Goal: Answer question/provide support: Share knowledge or assist other users

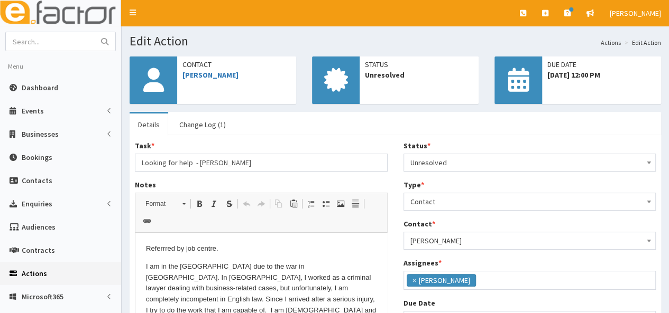
scroll to position [57, 0]
click at [73, 40] on input "text" at bounding box center [50, 41] width 89 height 19
type input "dunn"
click at [94, 32] on button "submit" at bounding box center [104, 41] width 21 height 19
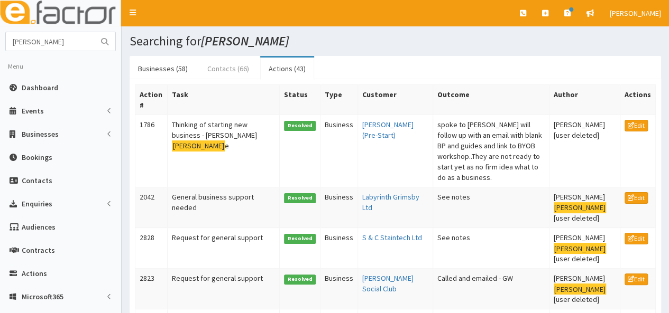
click at [217, 67] on link "Contacts (66)" at bounding box center [228, 69] width 59 height 22
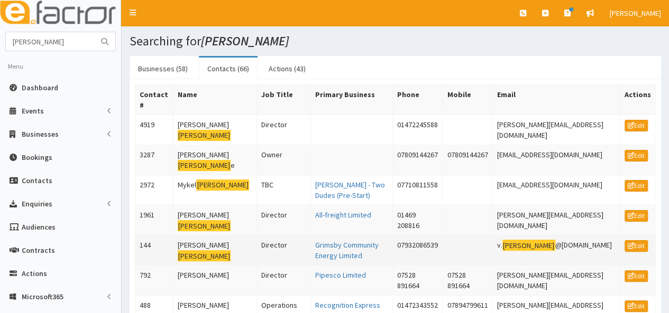
click at [186, 236] on td "Vicky Dunn" at bounding box center [215, 251] width 84 height 30
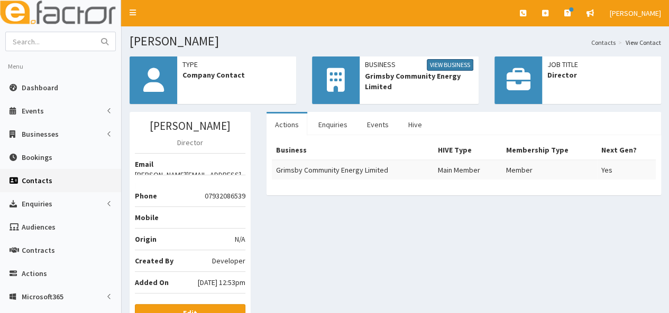
click at [444, 63] on link "View Business" at bounding box center [450, 65] width 47 height 12
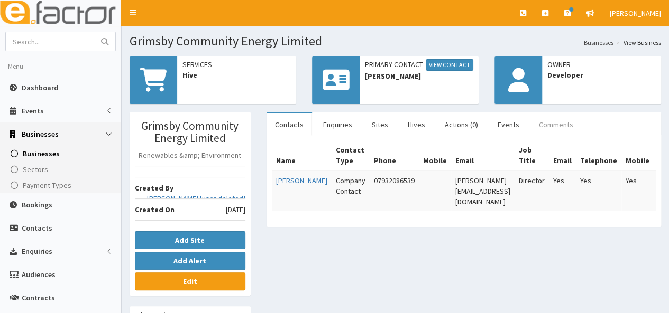
click at [538, 128] on link "Comments" at bounding box center [555, 125] width 51 height 22
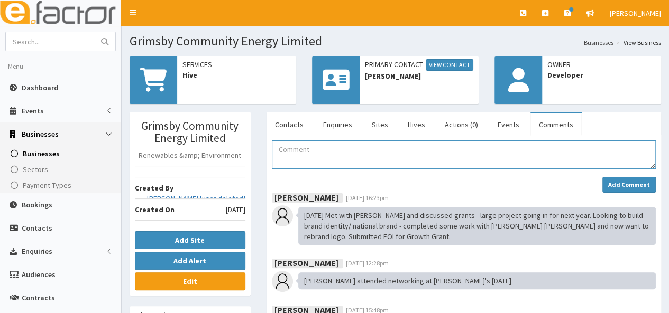
click at [287, 155] on textarea "Comment" at bounding box center [464, 155] width 384 height 29
drag, startPoint x: 279, startPoint y: 151, endPoint x: 516, endPoint y: 147, distance: 236.9
click at [516, 147] on textarea "04/09/2025: Vicky attended the Make-Up Masterclass delivered by BAER." at bounding box center [464, 155] width 384 height 29
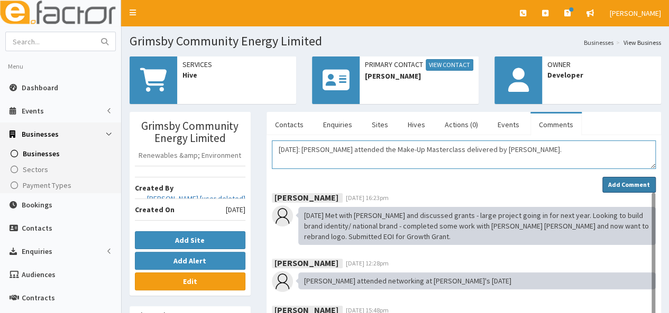
type textarea "04/09/2025: Vicky attended the Make-Up Masterclass delivered by BAER."
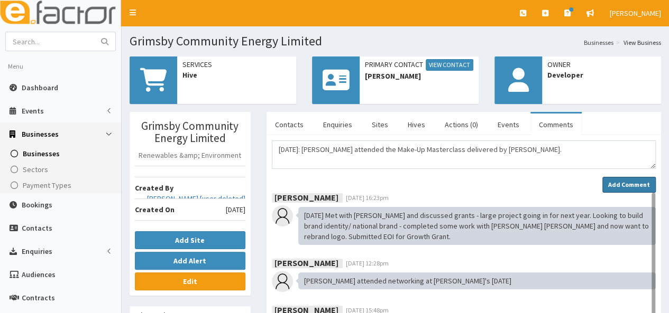
click at [622, 183] on strong "Add Comment" at bounding box center [629, 185] width 42 height 8
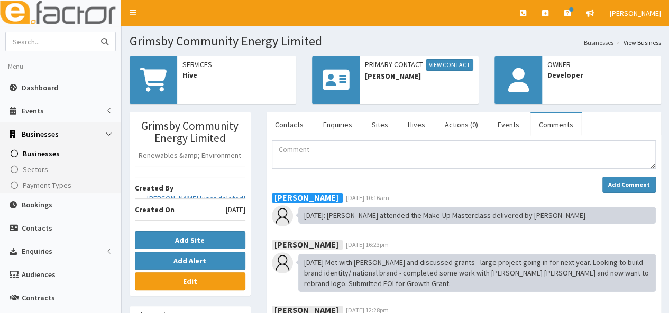
click at [25, 43] on input "text" at bounding box center [50, 41] width 89 height 19
type input "hood"
click at [94, 32] on button "submit" at bounding box center [104, 41] width 21 height 19
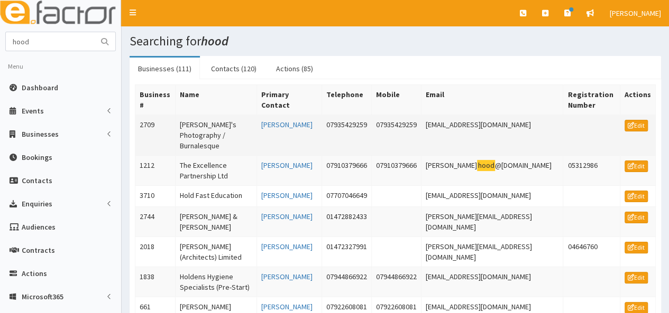
click at [216, 123] on td "[PERSON_NAME]'s Photography / Burnalesque" at bounding box center [215, 135] width 81 height 41
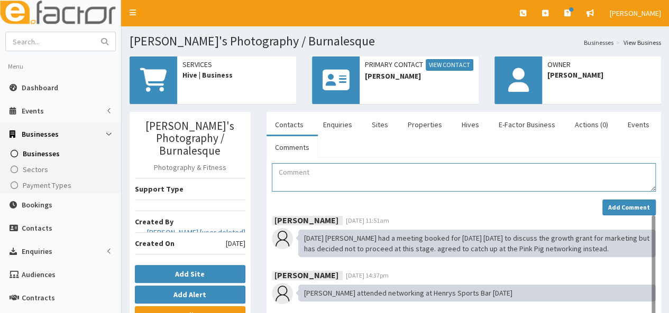
click at [287, 172] on textarea "Comment" at bounding box center [464, 177] width 384 height 29
paste textarea "04/09/2025: Vicky attended the Make-Up Masterclass delivered by BAER."
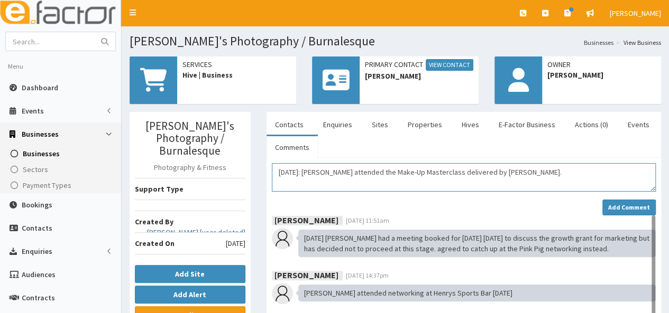
click at [331, 171] on textarea "04/09/2025: Vicky attended the Make-Up Masterclass delivered by BAER." at bounding box center [464, 177] width 384 height 29
type textarea "04/09/2025: Ginny attended the Make-Up Masterclass delivered by BAER."
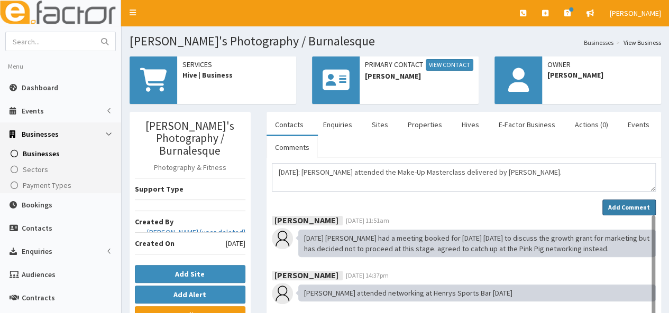
click at [623, 208] on strong "Add Comment" at bounding box center [629, 208] width 42 height 8
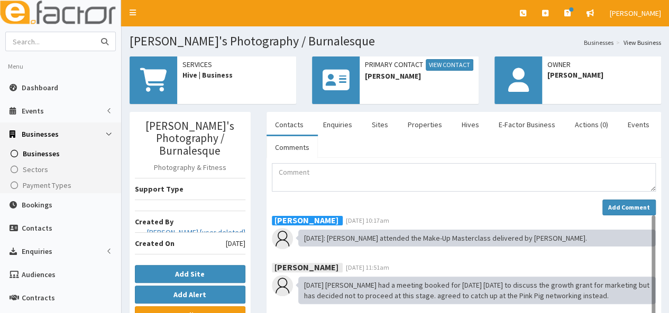
click at [58, 41] on input "text" at bounding box center [50, 41] width 89 height 19
type input "french"
click at [94, 32] on button "submit" at bounding box center [104, 41] width 21 height 19
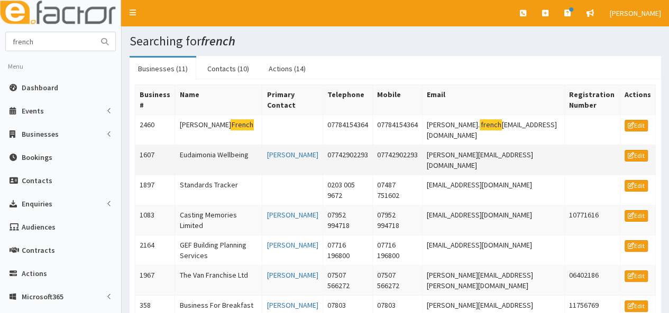
click at [197, 145] on td "Eudaimonia Wellbeing" at bounding box center [218, 160] width 87 height 30
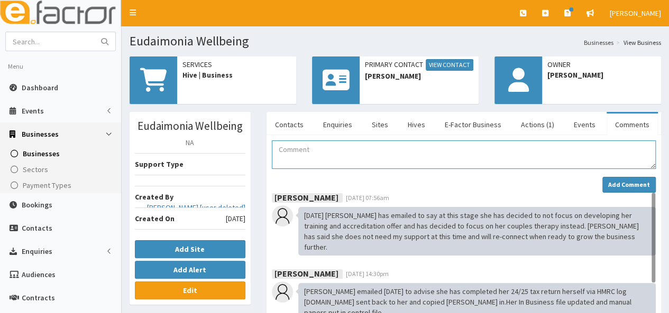
click at [292, 158] on textarea "Comment" at bounding box center [464, 155] width 384 height 29
paste textarea "[DATE]: [PERSON_NAME] attended the Make-Up Masterclass delivered by [PERSON_NAM…"
click at [333, 147] on textarea "04/09/2025: Vicky attended the Make-Up Masterclass delivered by BAER." at bounding box center [464, 155] width 384 height 29
type textarea "04/09/2025: Sam attended the Make-Up Masterclass delivered by BAER."
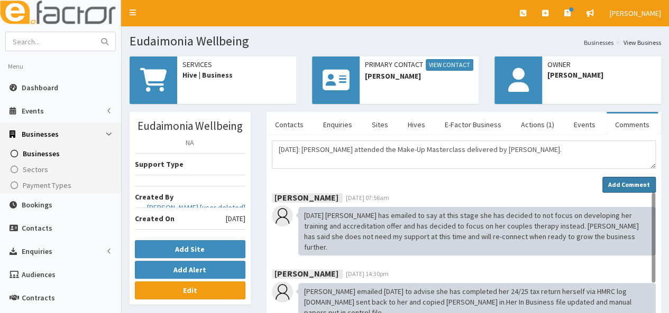
click at [623, 186] on strong "Add Comment" at bounding box center [629, 185] width 42 height 8
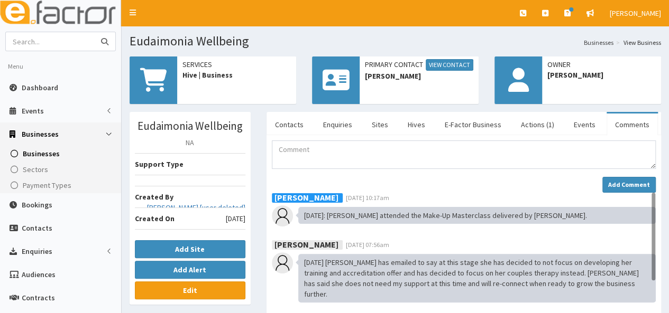
click at [38, 41] on input "text" at bounding box center [50, 41] width 89 height 19
type input "liz"
click at [94, 32] on button "submit" at bounding box center [104, 41] width 21 height 19
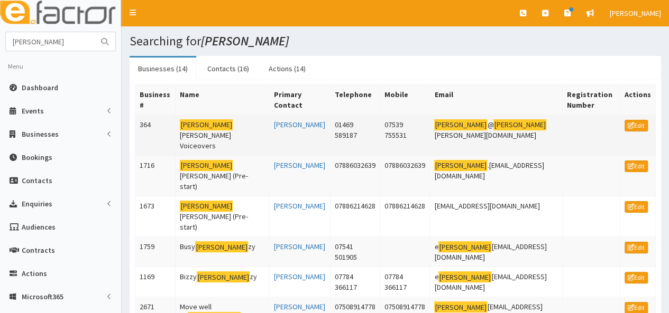
click at [224, 123] on td "Liz Drury Voiceovers" at bounding box center [223, 135] width 94 height 41
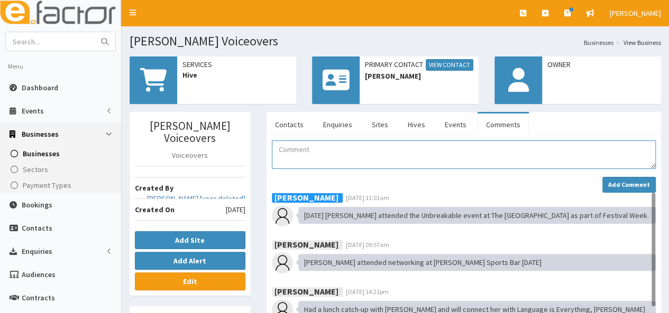
click at [296, 153] on textarea "Comment" at bounding box center [464, 155] width 384 height 29
paste textarea "04/09/2025: Vicky attended the Make-Up Masterclass delivered by BAER."
click at [332, 149] on textarea "[DATE]: [PERSON_NAME] attended the Make-Up Masterclass delivered by [PERSON_NAM…" at bounding box center [464, 155] width 384 height 29
type textarea "04/09/2025: Liz attended the Make-Up Masterclass delivered by BAER."
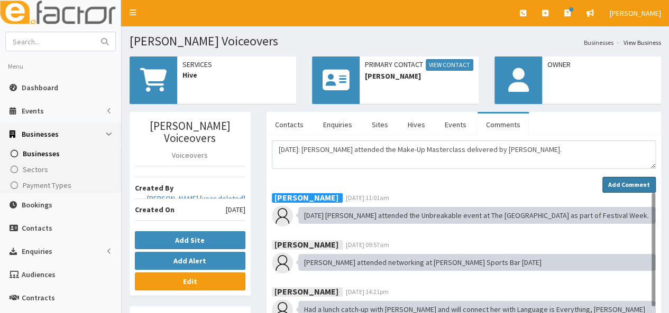
click at [641, 181] on strong "Add Comment" at bounding box center [629, 185] width 42 height 8
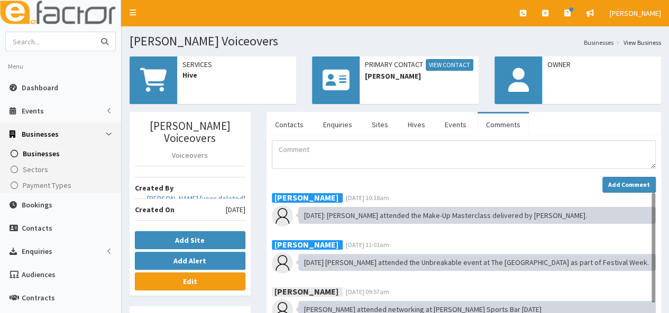
click at [68, 41] on input "text" at bounding box center [50, 41] width 89 height 19
type input "bishop"
click at [94, 32] on button "submit" at bounding box center [104, 41] width 21 height 19
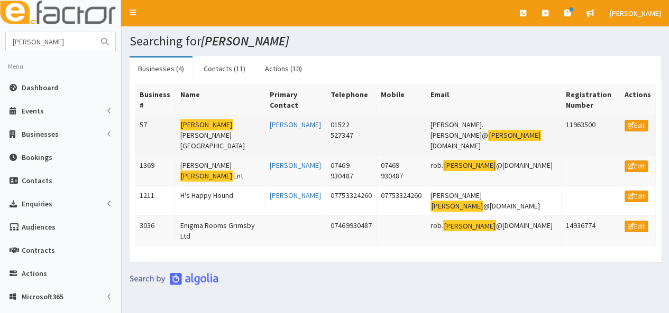
click at [221, 115] on td "[PERSON_NAME] [PERSON_NAME] University" at bounding box center [220, 135] width 89 height 41
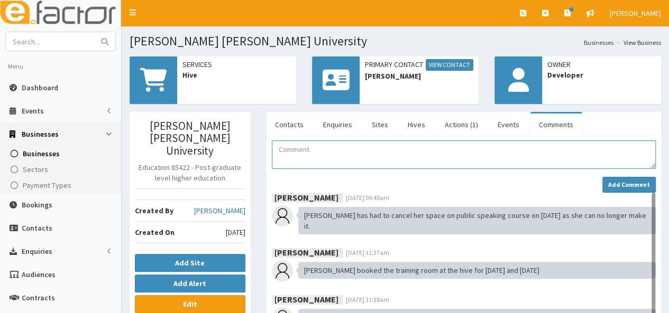
click at [299, 154] on textarea "Comment" at bounding box center [464, 155] width 384 height 29
paste textarea "[DATE]: [PERSON_NAME] attended the Make-Up Masterclass delivered by [PERSON_NAM…"
click at [331, 149] on textarea "[DATE]: [PERSON_NAME] attended the Make-Up Masterclass delivered by [PERSON_NAM…" at bounding box center [464, 155] width 384 height 29
type textarea "[DATE]: [PERSON_NAME] attended the Make-Up Masterclass delivered by [PERSON_NAM…"
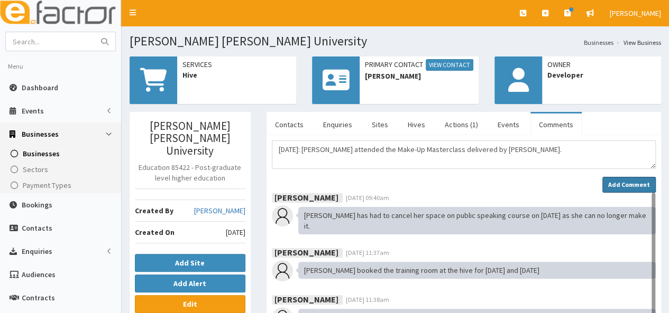
click at [616, 182] on strong "Add Comment" at bounding box center [629, 185] width 42 height 8
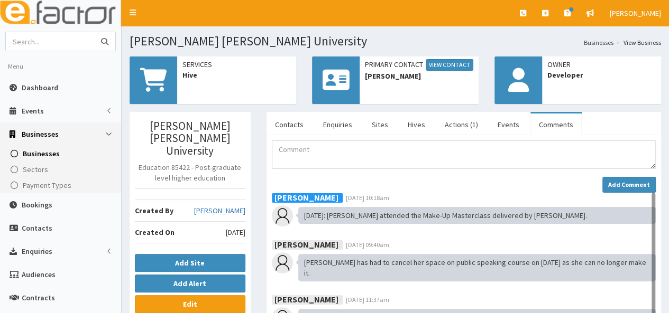
click at [49, 43] on input "text" at bounding box center [50, 41] width 89 height 19
type input "sarah"
click at [94, 32] on button "submit" at bounding box center [104, 41] width 21 height 19
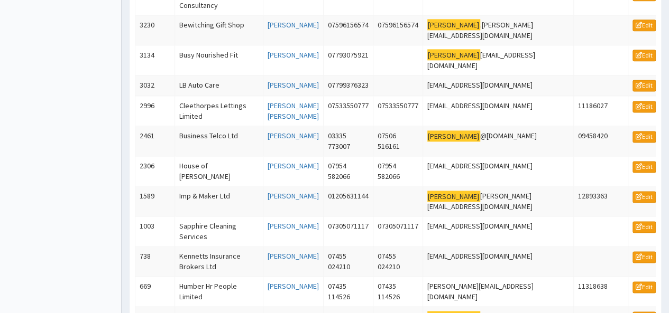
scroll to position [687, 0]
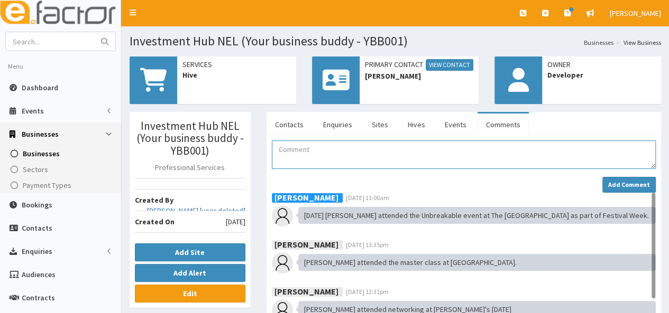
click at [295, 148] on textarea "Comment" at bounding box center [464, 155] width 384 height 29
paste textarea "[DATE]: [PERSON_NAME] attended the Make-Up Masterclass delivered by [PERSON_NAM…"
click at [332, 149] on textarea "[DATE]: [PERSON_NAME] attended the Make-Up Masterclass delivered by [PERSON_NAM…" at bounding box center [464, 155] width 384 height 29
type textarea "04/09/2025: Sarah attended the Make-Up Masterclass delivered by BAER."
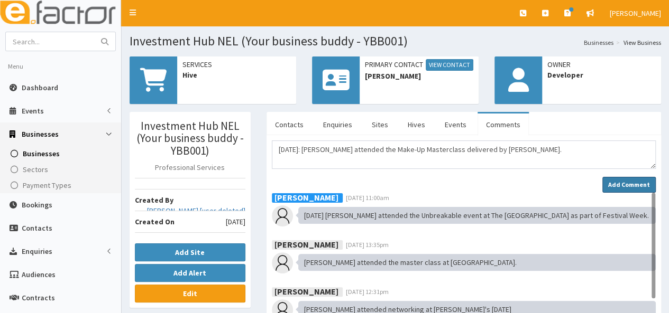
click at [629, 186] on strong "Add Comment" at bounding box center [629, 185] width 42 height 8
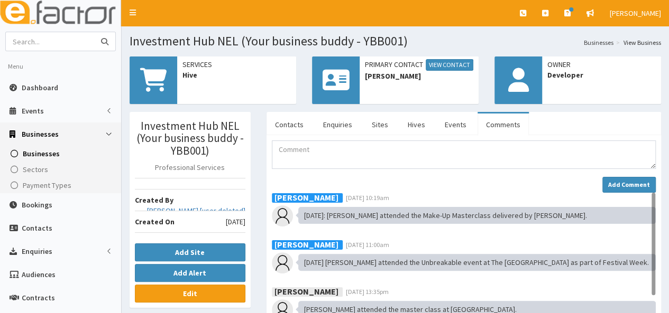
click at [47, 38] on input "text" at bounding box center [50, 41] width 89 height 19
type input "stem"
click at [94, 32] on button "submit" at bounding box center [104, 41] width 21 height 19
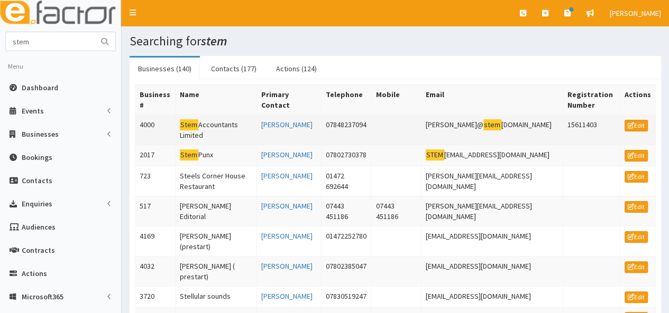
click at [201, 124] on td "Stem Accountants Limited" at bounding box center [215, 130] width 81 height 30
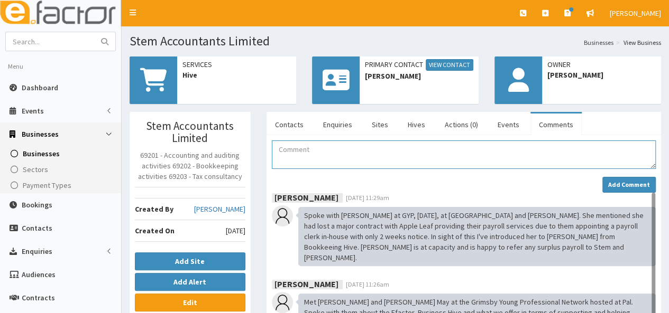
click at [280, 152] on textarea "Comment" at bounding box center [464, 155] width 384 height 29
paste textarea "[DATE]: [PERSON_NAME] attended the Make-Up Masterclass delivered by [PERSON_NAM…"
click at [331, 149] on textarea "04/09/2025: Vicky attended the Make-Up Masterclass delivered by BAER." at bounding box center [464, 155] width 384 height 29
click at [321, 149] on textarea "04/09/2025: holly & Olivia attended the Make-Up Masterclass delivered by BAER." at bounding box center [464, 155] width 384 height 29
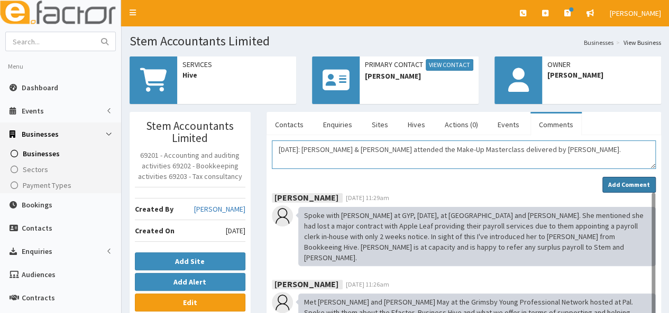
type textarea "04/09/2025: Holly & Olivia attended the Make-Up Masterclass delivered by BAER."
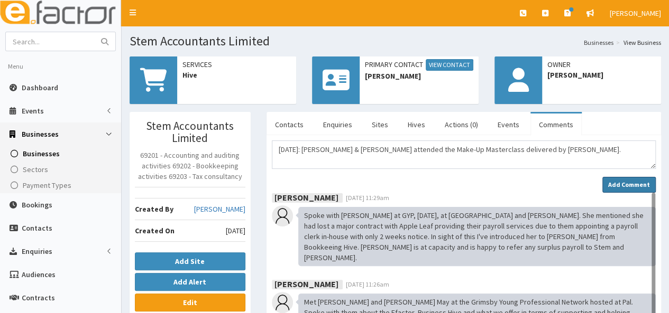
click at [644, 186] on strong "Add Comment" at bounding box center [629, 185] width 42 height 8
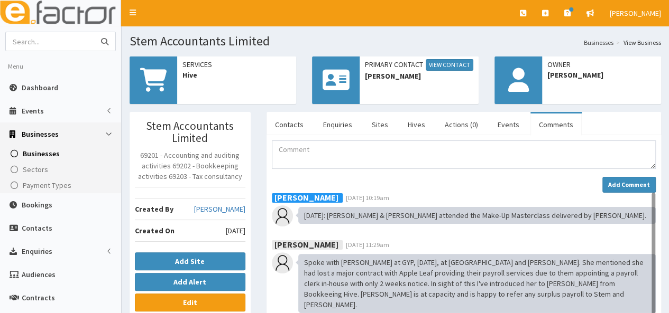
click at [52, 40] on input "text" at bounding box center [50, 41] width 89 height 19
type input "winslow"
click at [94, 32] on button "submit" at bounding box center [104, 41] width 21 height 19
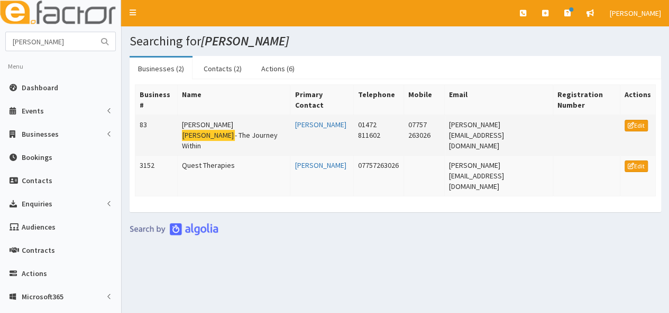
click at [218, 130] on mark "Winslow" at bounding box center [208, 135] width 53 height 11
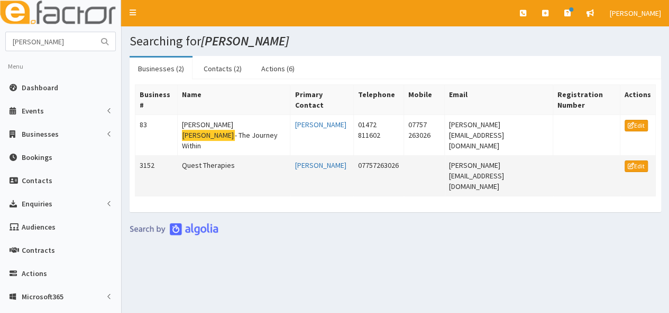
click at [201, 156] on td "Quest Therapies" at bounding box center [233, 176] width 113 height 41
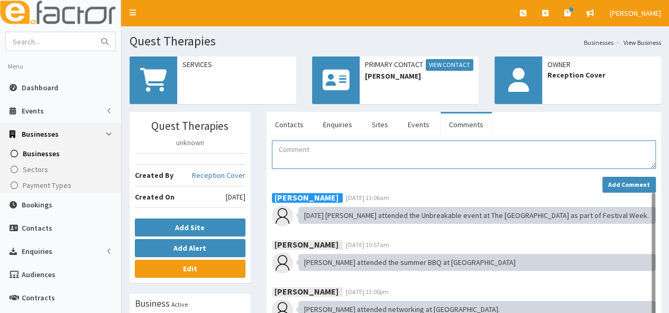
click at [315, 155] on textarea "Comment" at bounding box center [464, 155] width 384 height 29
paste textarea "04/09/2025: Vicky attended the Make-Up Masterclass delivered by BAER."
click at [332, 148] on textarea "[DATE]: [PERSON_NAME] attended the Make-Up Masterclass delivered by [PERSON_NAM…" at bounding box center [464, 155] width 384 height 29
type textarea "04/09/2025: Anne attended the Make-Up Masterclass delivered by BAER."
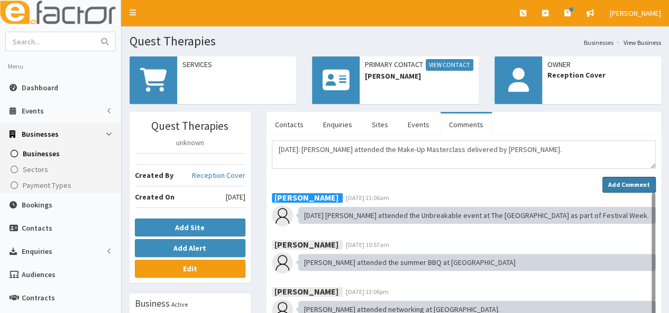
click at [627, 181] on strong "Add Comment" at bounding box center [629, 185] width 42 height 8
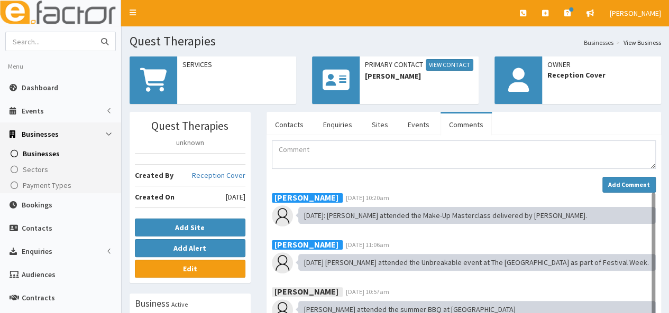
click at [74, 40] on input "text" at bounding box center [50, 41] width 89 height 19
type input "health tree"
click at [94, 32] on button "submit" at bounding box center [104, 41] width 21 height 19
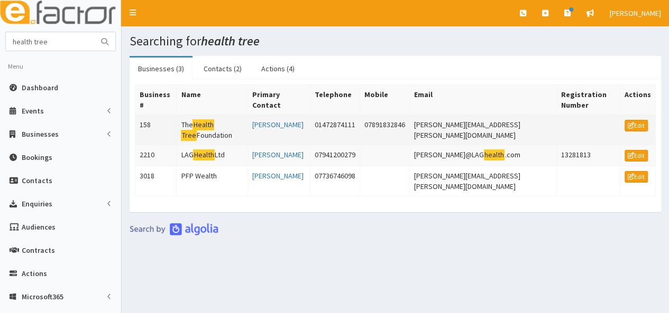
click at [206, 126] on mark "Health" at bounding box center [203, 124] width 22 height 11
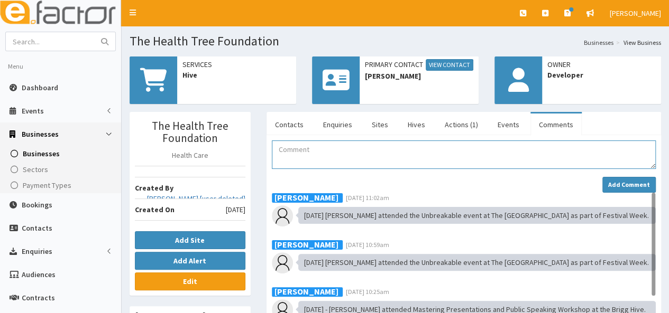
click at [303, 159] on textarea "Comment" at bounding box center [464, 155] width 384 height 29
paste textarea "04/09/2025: Vicky attended the Make-Up Masterclass delivered by BAER."
click at [332, 149] on textarea "04/09/2025: Vicky attended the Make-Up Masterclass delivered by BAER." at bounding box center [464, 155] width 384 height 29
type textarea "04/09/2025: Elaine attended the Make-Up Masterclass delivered by BAER."
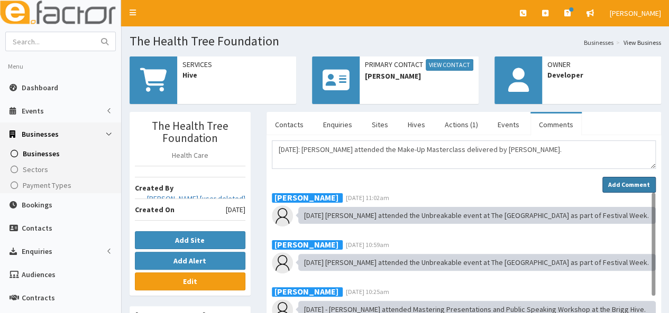
click at [612, 182] on strong "Add Comment" at bounding box center [629, 185] width 42 height 8
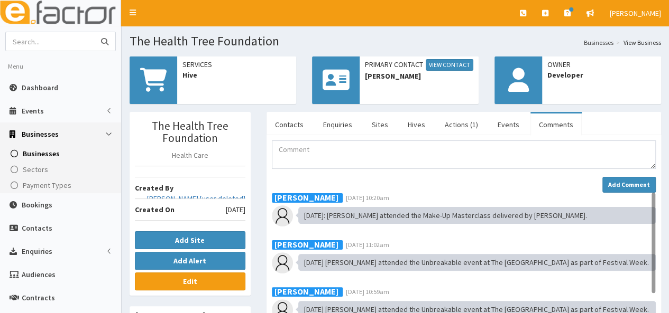
click at [65, 43] on input "text" at bounding box center [50, 41] width 89 height 19
type input "creating positive"
click at [94, 32] on button "submit" at bounding box center [104, 41] width 21 height 19
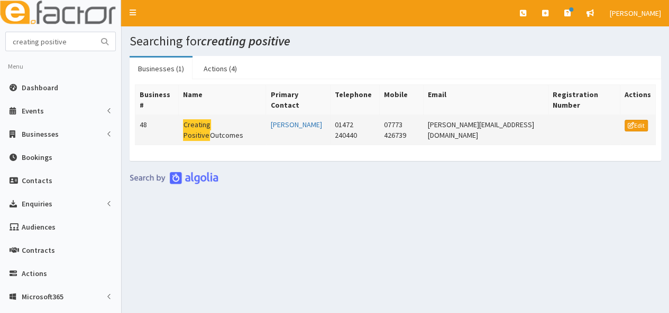
click at [193, 119] on mark "Creating" at bounding box center [197, 124] width 29 height 11
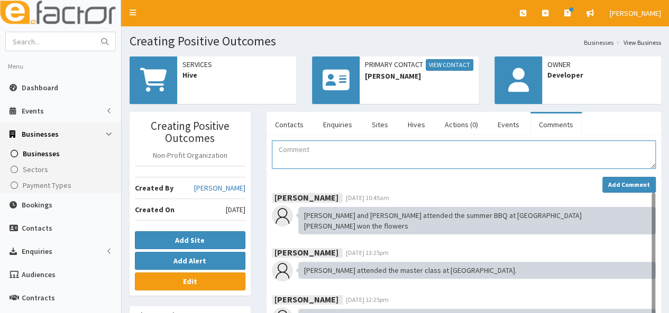
click at [295, 155] on textarea "Comment" at bounding box center [464, 155] width 384 height 29
paste textarea "04/09/2025: Vicky attended the Make-Up Masterclass delivered by BAER."
click at [333, 149] on textarea "04/09/2025: Vicky attended the Make-Up Masterclass delivered by BAER." at bounding box center [464, 155] width 384 height 29
type textarea "04/09/2025: Stephen attended the Make-Up Masterclass delivered by BAER."
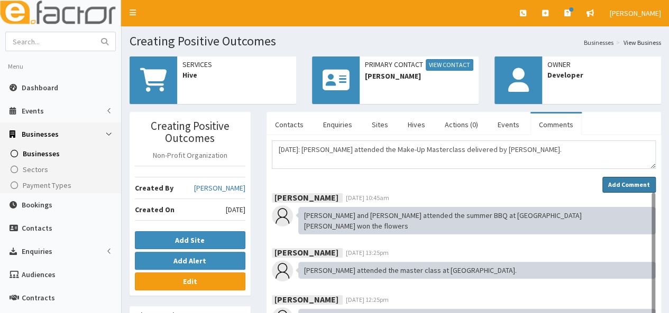
click at [617, 181] on strong "Add Comment" at bounding box center [629, 185] width 42 height 8
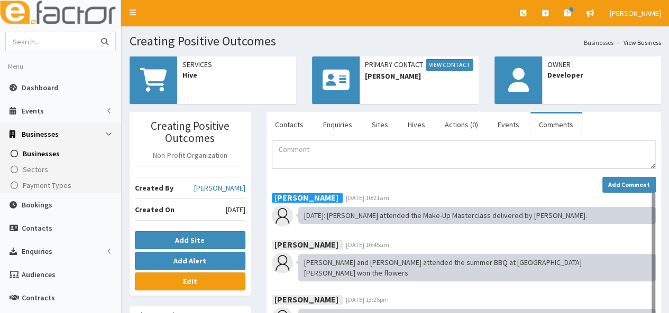
click at [38, 42] on input "text" at bounding box center [50, 41] width 89 height 19
type input "welbourn"
click at [94, 32] on button "submit" at bounding box center [104, 41] width 21 height 19
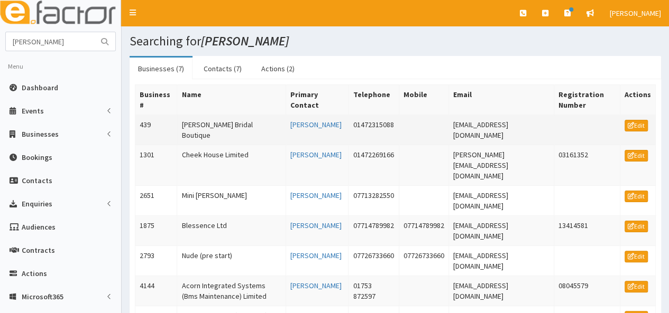
click at [226, 125] on td "[PERSON_NAME] Bridal Boutique" at bounding box center [231, 130] width 108 height 30
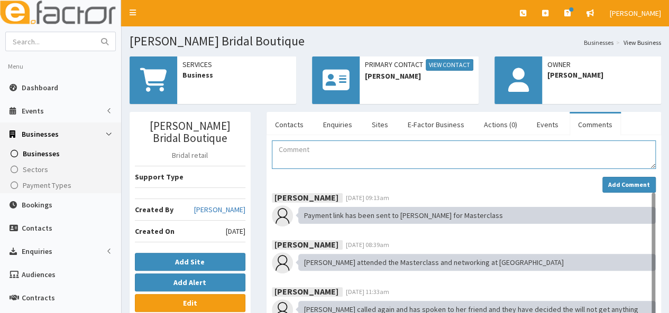
click at [296, 147] on textarea "Comment" at bounding box center [464, 155] width 384 height 29
paste textarea "[DATE]: [PERSON_NAME] attended the Make-Up Masterclass delivered by [PERSON_NAM…"
click at [333, 150] on textarea "[DATE]: [PERSON_NAME] attended the Make-Up Masterclass delivered by [PERSON_NAM…" at bounding box center [464, 155] width 384 height 29
type textarea "[DATE]: [PERSON_NAME] attended the Make-Up Masterclass delivered by [PERSON_NAM…"
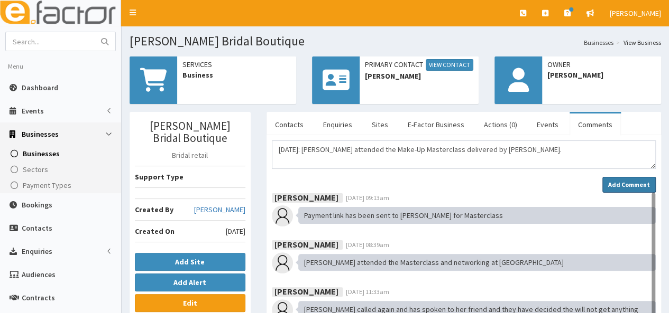
click at [621, 182] on strong "Add Comment" at bounding box center [629, 185] width 42 height 8
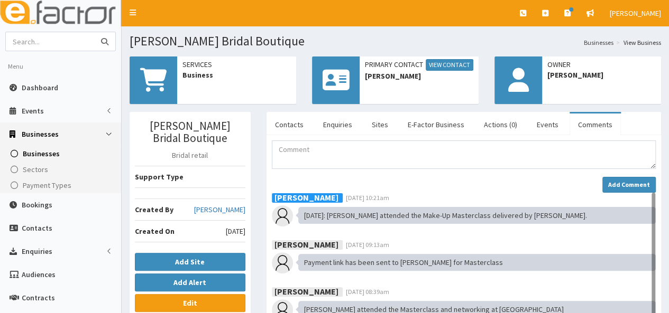
click at [40, 46] on input "text" at bounding box center [50, 41] width 89 height 19
type input "creative positive"
click at [94, 32] on button "submit" at bounding box center [104, 41] width 21 height 19
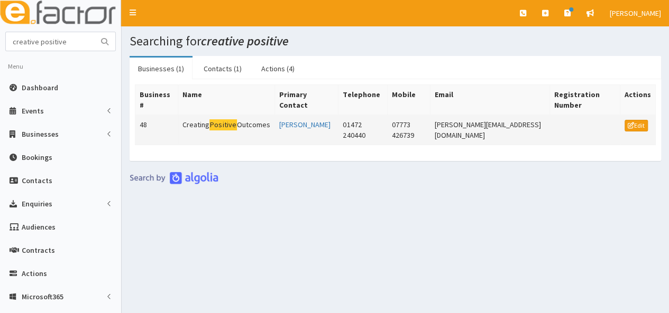
click at [246, 115] on td "Creating Positive Outcomes" at bounding box center [226, 130] width 97 height 30
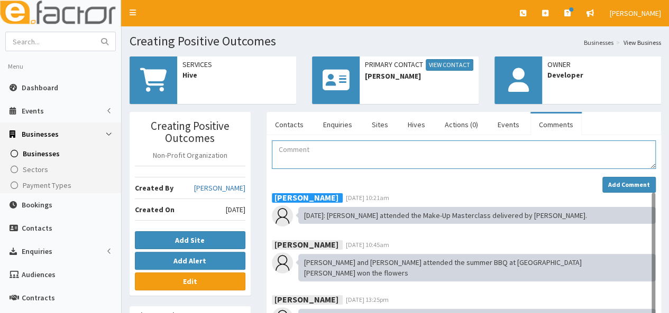
click at [301, 155] on textarea "Comment" at bounding box center [464, 155] width 384 height 29
paste textarea "[DATE]: [PERSON_NAME] attended the Make-Up Masterclass delivered by [PERSON_NAM…"
click at [333, 148] on textarea "04/09/2025: Vicky attended the Make-Up Masterclass delivered by BAER." at bounding box center [464, 155] width 384 height 29
type textarea "04/09/2025: Stevie attended the Make-Up Masterclass delivered by BAER."
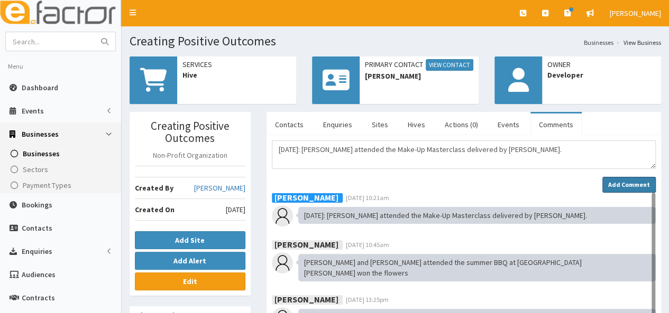
click at [626, 183] on strong "Add Comment" at bounding box center [629, 185] width 42 height 8
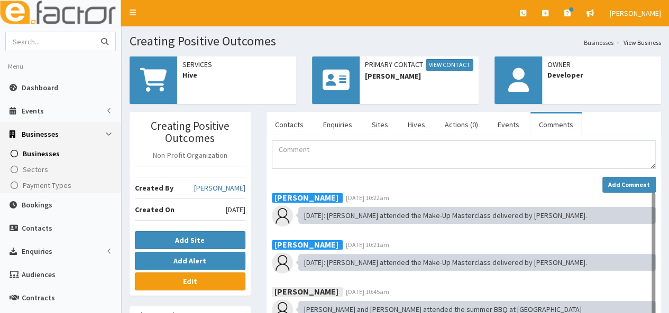
click at [51, 42] on input "text" at bounding box center [50, 41] width 89 height 19
type input "regeneros"
click at [94, 32] on button "submit" at bounding box center [104, 41] width 21 height 19
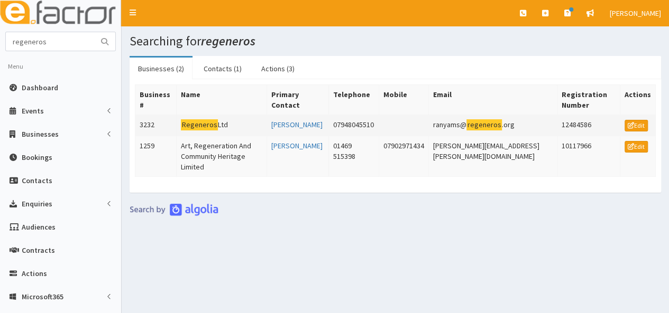
click at [203, 124] on mark "Regeneros" at bounding box center [199, 124] width 37 height 11
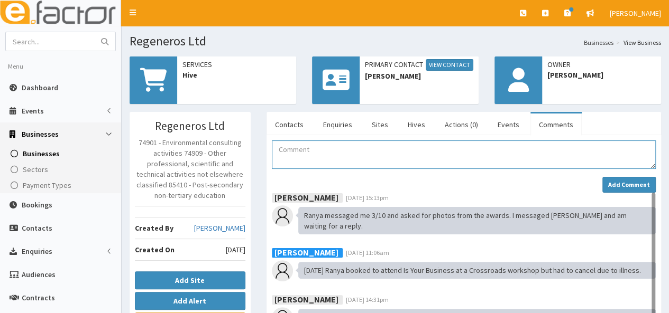
click at [288, 149] on textarea "Comment" at bounding box center [464, 155] width 384 height 29
paste textarea "[DATE]: [PERSON_NAME] attended the Make-Up Masterclass delivered by [PERSON_NAM…"
click at [333, 148] on textarea "04/09/2025: Vicky attended the Make-Up Masterclass delivered by BAER." at bounding box center [464, 155] width 384 height 29
type textarea "04/09/2025: Ranya attended the Make-Up Masterclass delivered by BAER."
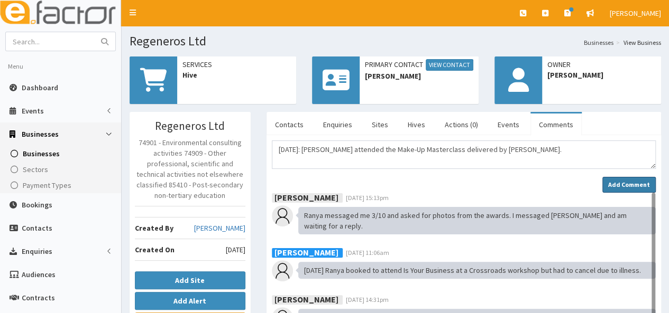
click at [613, 182] on strong "Add Comment" at bounding box center [629, 185] width 42 height 8
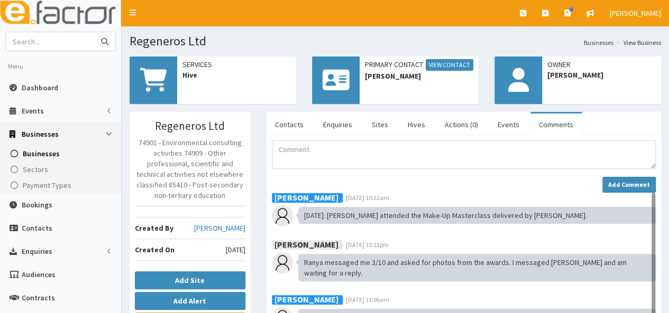
click at [54, 43] on input "text" at bounding box center [50, 41] width 89 height 19
type input "singh"
click at [94, 32] on button "submit" at bounding box center [104, 41] width 21 height 19
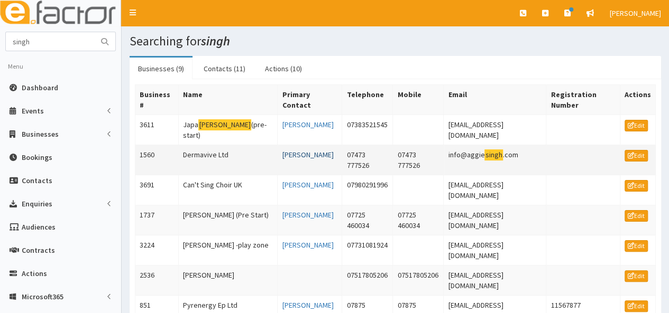
click at [287, 150] on link "Aggie Singh" at bounding box center [307, 155] width 51 height 10
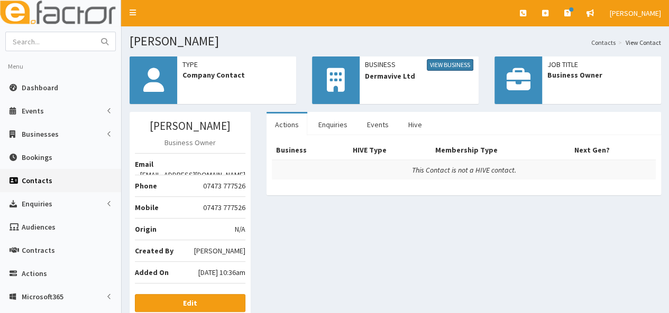
click at [444, 63] on link "View Business" at bounding box center [450, 65] width 47 height 12
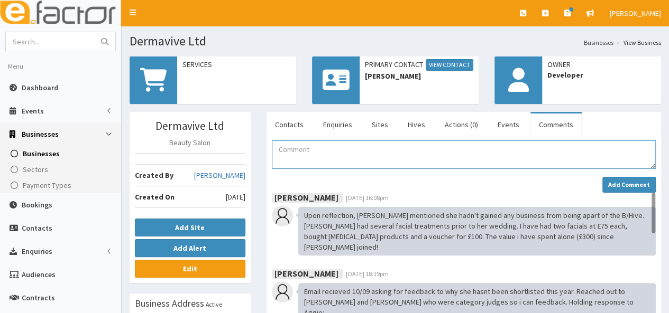
click at [325, 156] on textarea "Comment" at bounding box center [464, 155] width 384 height 29
paste textarea "04/09/2025: Vicky attended the Make-Up Masterclass delivered by BAER."
click at [335, 150] on textarea "04/09/2025: Vicky attended the Make-Up Masterclass delivered by BAER." at bounding box center [464, 155] width 384 height 29
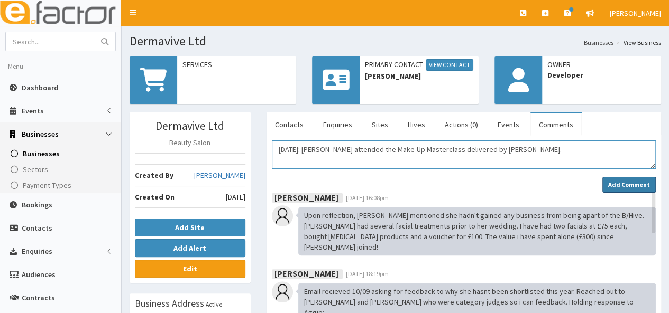
type textarea "04/09/2025: Aggie attended the Make-Up Masterclass delivered by BAER."
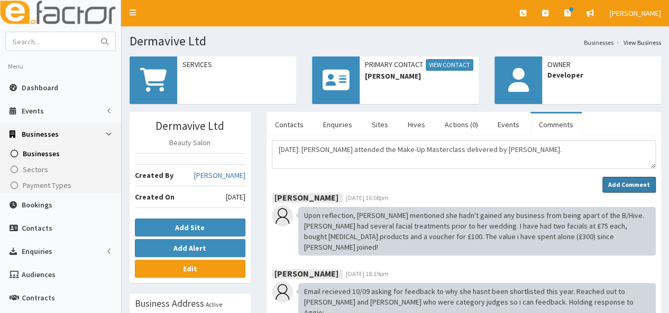
click at [628, 183] on strong "Add Comment" at bounding box center [629, 185] width 42 height 8
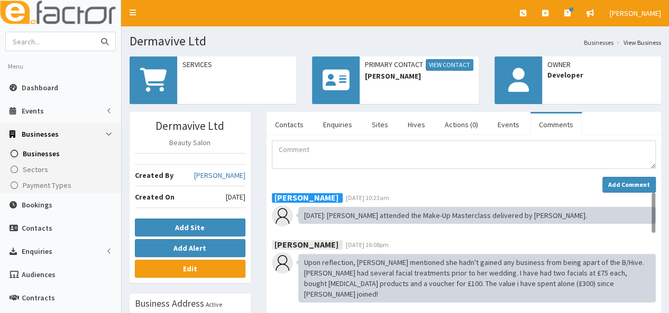
click at [68, 40] on input "text" at bounding box center [50, 41] width 89 height 19
type input "i"
type input "lister"
click at [94, 32] on button "submit" at bounding box center [104, 41] width 21 height 19
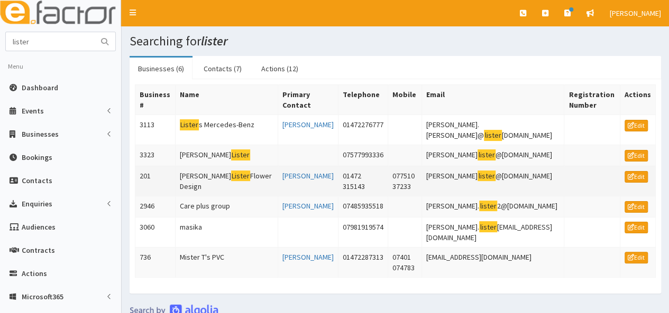
click at [231, 171] on mark "Lister" at bounding box center [241, 176] width 20 height 11
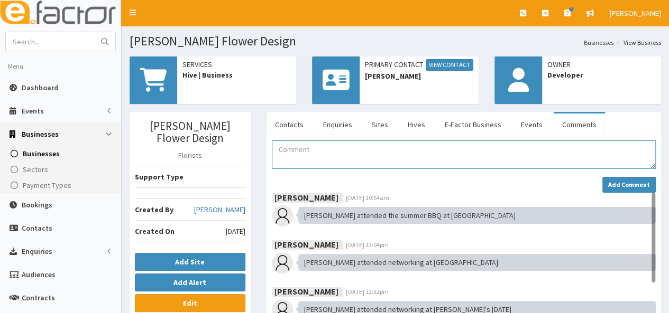
click at [288, 149] on textarea "Comment" at bounding box center [464, 155] width 384 height 29
paste textarea "04/09/2025: Vicky attended the Make-Up Masterclass delivered by BAER."
click at [333, 150] on textarea "[DATE]: [PERSON_NAME] attended the Make-Up Masterclass delivered by [PERSON_NAM…" at bounding box center [464, 155] width 384 height 29
type textarea "04/09/2025: Kate attended the Make-Up Masterclass delivered by BAER."
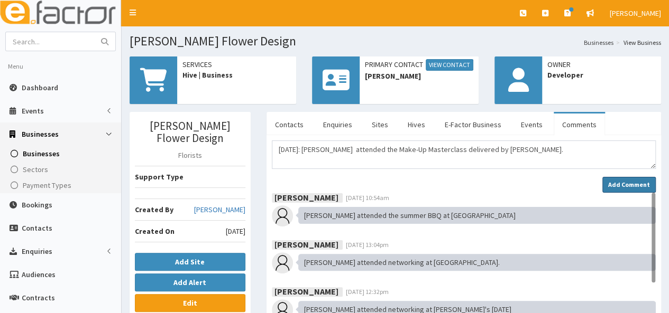
click at [616, 183] on strong "Add Comment" at bounding box center [629, 185] width 42 height 8
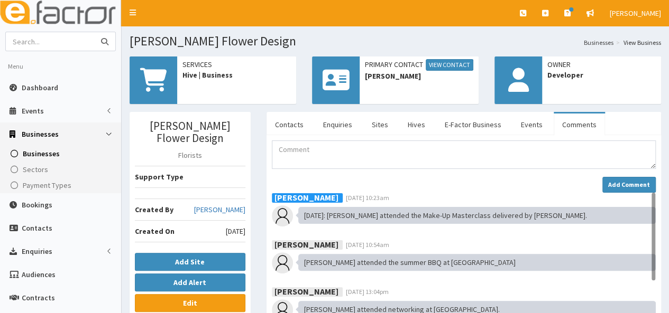
click at [39, 46] on input "text" at bounding box center [50, 41] width 89 height 19
type input "stallingborough grange"
click at [94, 32] on button "submit" at bounding box center [104, 41] width 21 height 19
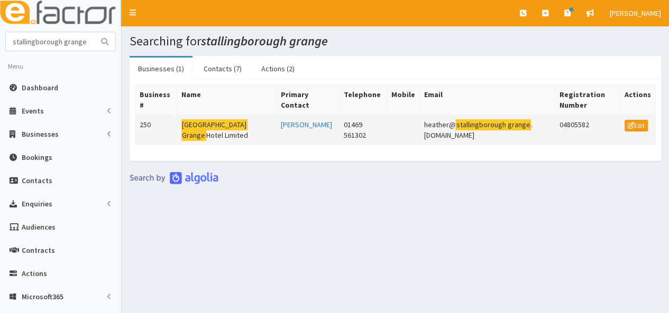
click at [202, 124] on mark "[GEOGRAPHIC_DATA]" at bounding box center [214, 124] width 66 height 11
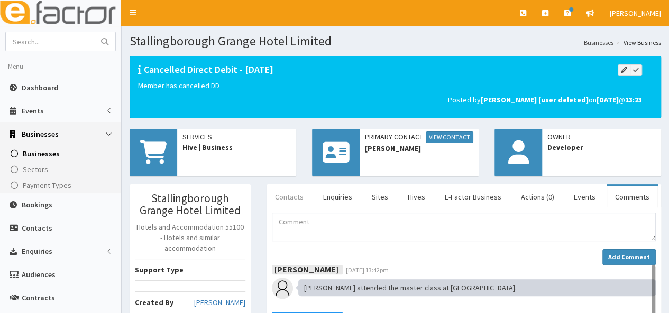
scroll to position [53, 0]
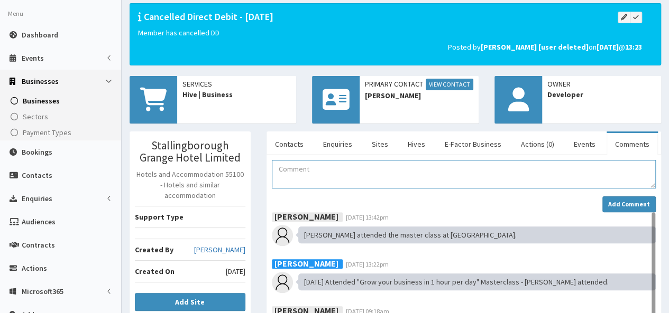
click at [297, 178] on textarea "Comment" at bounding box center [464, 174] width 384 height 29
paste textarea "[DATE]: [PERSON_NAME] attended the Make-Up Masterclass delivered by [PERSON_NAM…"
click at [330, 168] on textarea "[DATE]: [PERSON_NAME] attended the Make-Up Masterclass delivered by [PERSON_NAM…" at bounding box center [464, 174] width 384 height 29
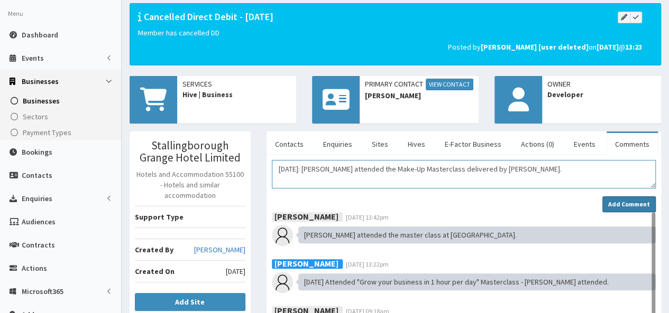
type textarea "04/09/2025: Emilia attended the Make-Up Masterclass delivered by BAER."
click at [617, 202] on strong "Add Comment" at bounding box center [629, 204] width 42 height 8
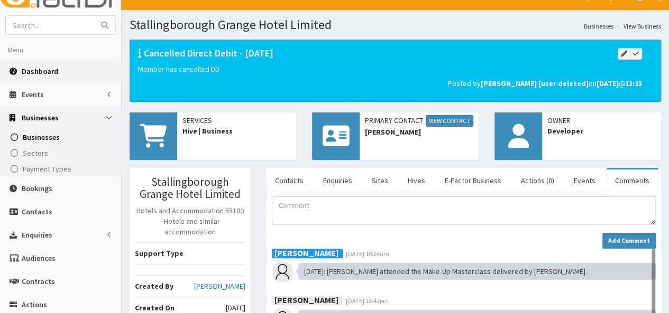
scroll to position [0, 0]
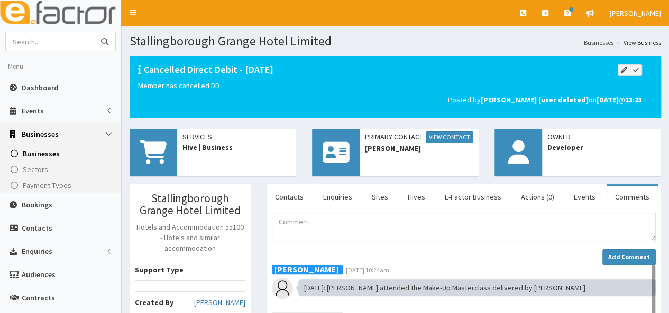
click at [42, 43] on input "text" at bounding box center [50, 41] width 89 height 19
type input "ongo"
click at [94, 32] on button "submit" at bounding box center [104, 41] width 21 height 19
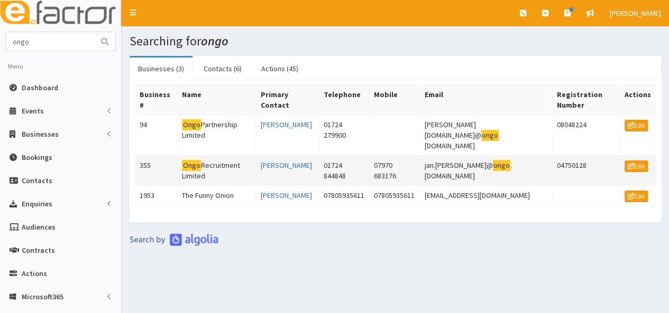
click at [241, 156] on td "Ongo Recruitment Limited" at bounding box center [217, 171] width 78 height 30
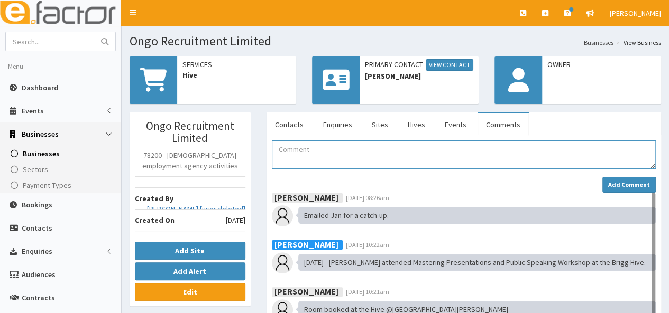
click at [314, 155] on textarea "Comment" at bounding box center [464, 155] width 384 height 29
paste textarea "[DATE]: [PERSON_NAME] attended the Make-Up Masterclass delivered by [PERSON_NAM…"
click at [333, 147] on textarea "[DATE]: [PERSON_NAME] attended the Make-Up Masterclass delivered by [PERSON_NAM…" at bounding box center [464, 155] width 384 height 29
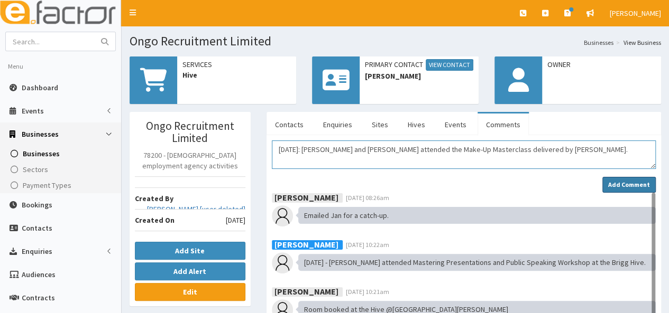
type textarea "[DATE]: [PERSON_NAME] and [PERSON_NAME] attended the Make-Up Masterclass delive…"
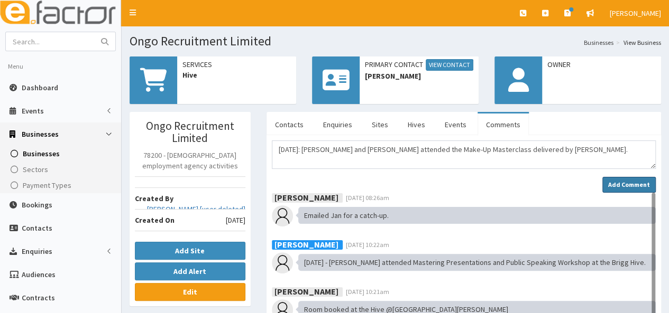
click at [622, 183] on strong "Add Comment" at bounding box center [629, 185] width 42 height 8
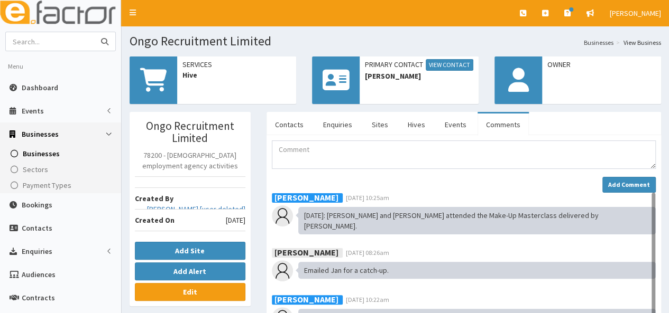
click at [59, 43] on input "text" at bounding box center [50, 41] width 89 height 19
type input "hampton by [PERSON_NAME]"
click at [94, 32] on button "submit" at bounding box center [104, 41] width 21 height 19
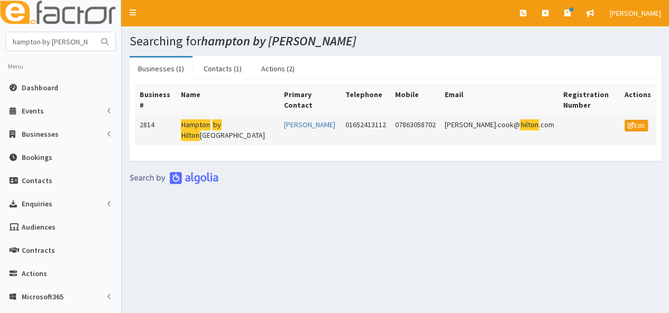
click at [202, 128] on mark "Hampton" at bounding box center [196, 124] width 30 height 11
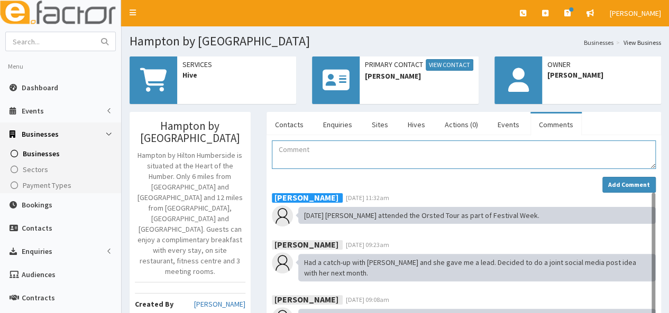
click at [282, 153] on textarea "Comment" at bounding box center [464, 155] width 384 height 29
paste textarea "[DATE]: [PERSON_NAME] attended the Make-Up Masterclass delivered by [PERSON_NAM…"
click at [331, 148] on textarea "[DATE]: [PERSON_NAME] attended the Make-Up Masterclass delivered by [PERSON_NAM…" at bounding box center [464, 155] width 384 height 29
type textarea "[DATE]: [PERSON_NAME] attended the Make-Up Masterclass delivered by [PERSON_NAM…"
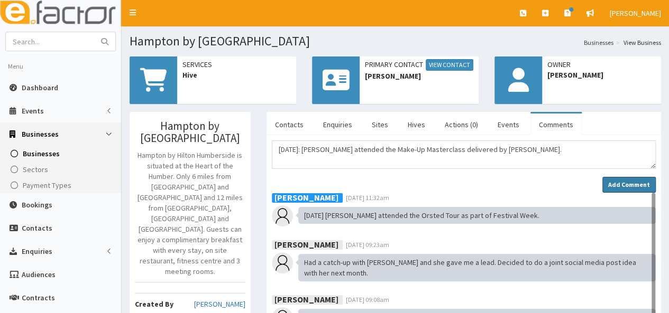
click at [643, 181] on strong "Add Comment" at bounding box center [629, 185] width 42 height 8
